Goal: Go to known website: Access a specific website the user already knows

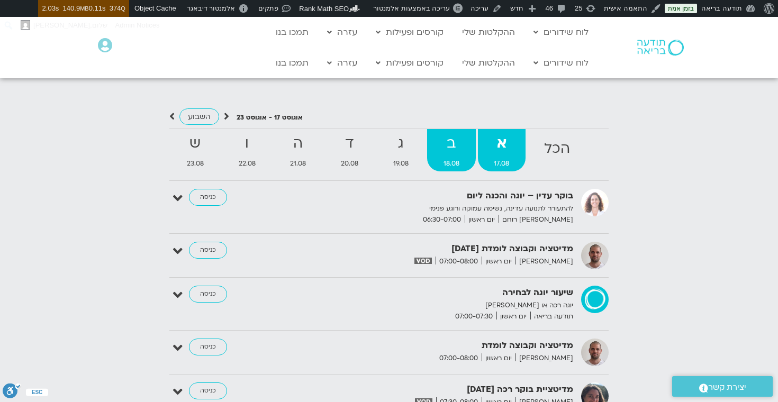
scroll to position [1068, 0]
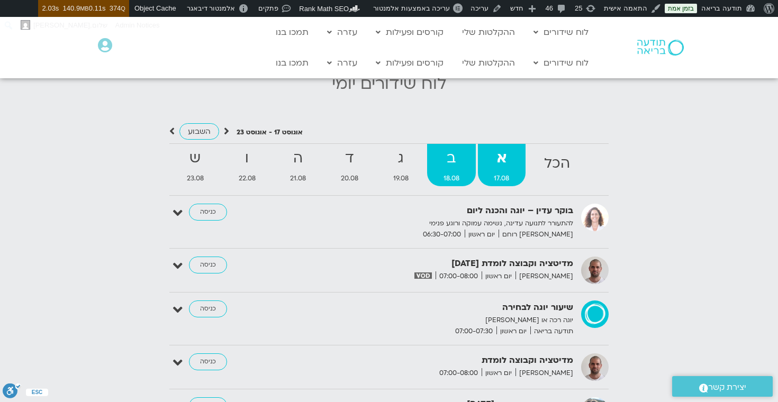
click at [440, 152] on strong "ב" at bounding box center [451, 159] width 49 height 24
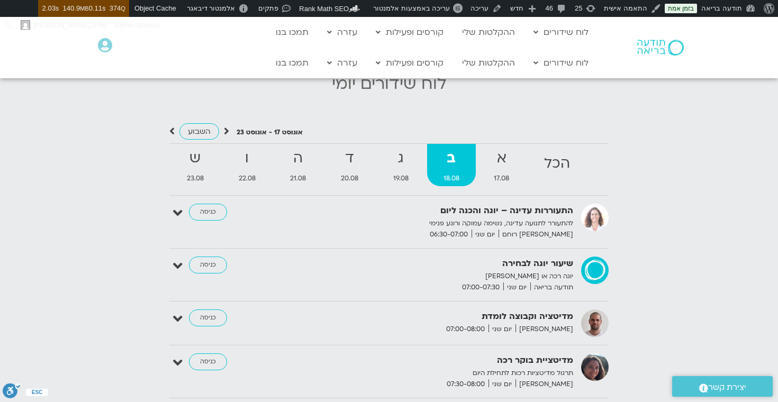
scroll to position [1128, 0]
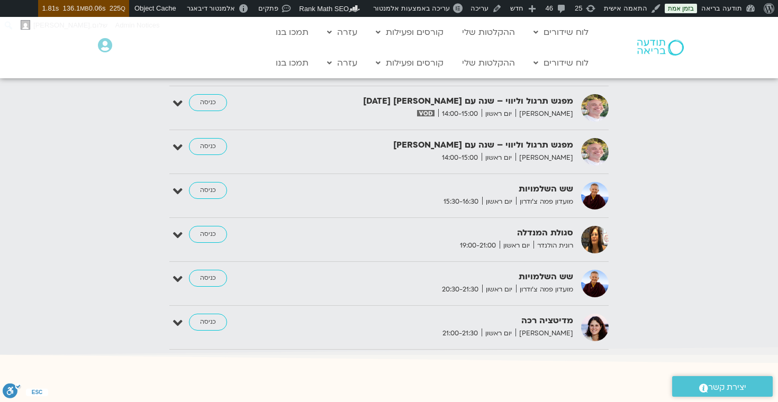
scroll to position [1872, 0]
click at [202, 321] on link "כניסה" at bounding box center [208, 322] width 38 height 17
